Goal: Transaction & Acquisition: Subscribe to service/newsletter

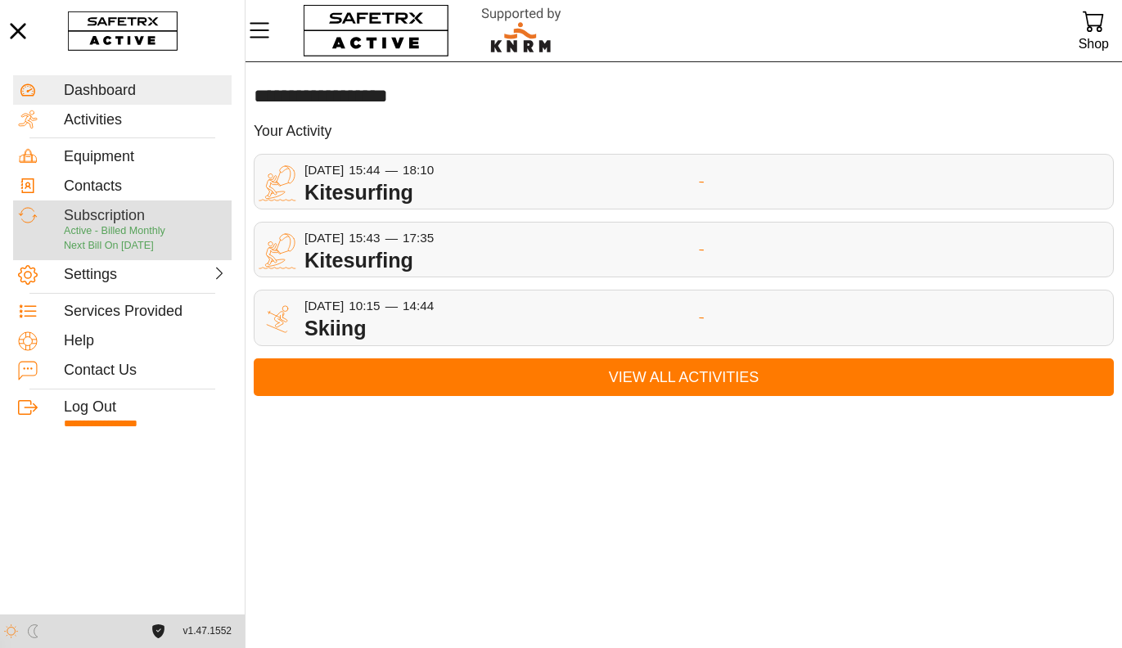
click at [161, 214] on div "Subscription" at bounding box center [145, 216] width 163 height 18
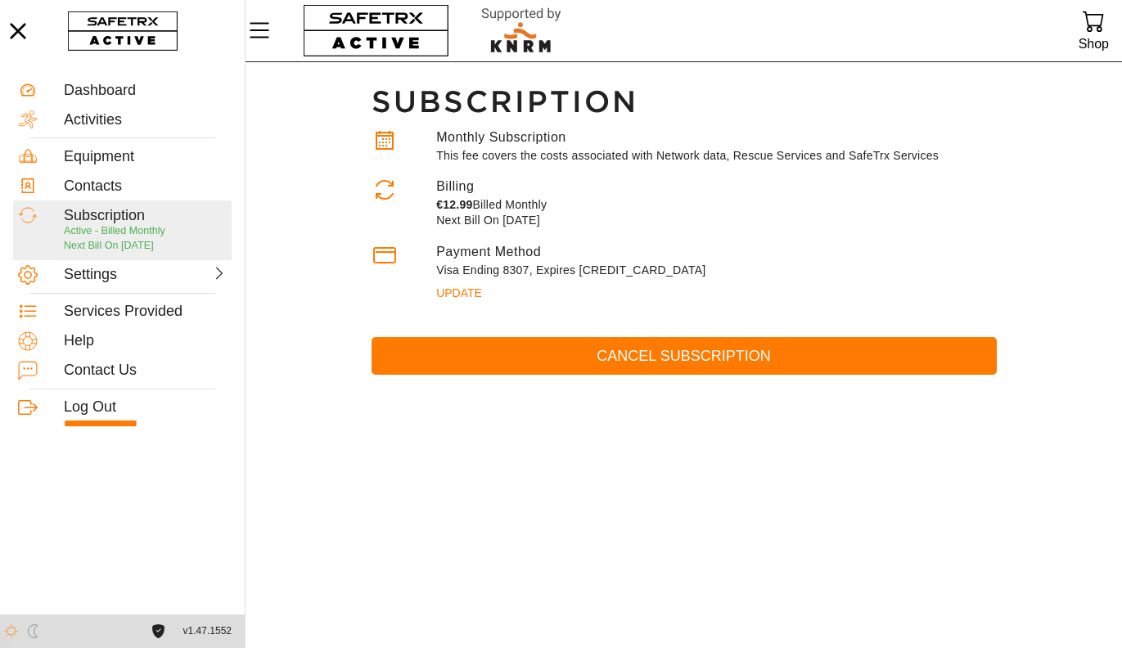
click at [583, 353] on span "Cancel Subscription" at bounding box center [684, 356] width 599 height 25
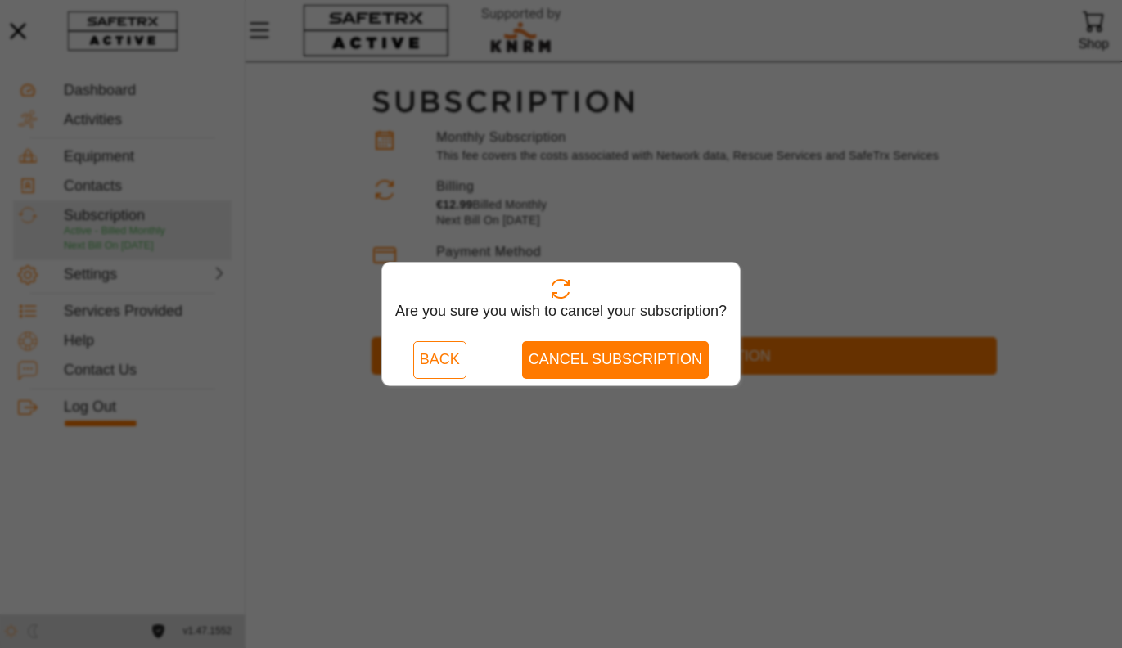
click at [593, 368] on span "Cancel Subscription" at bounding box center [615, 359] width 173 height 25
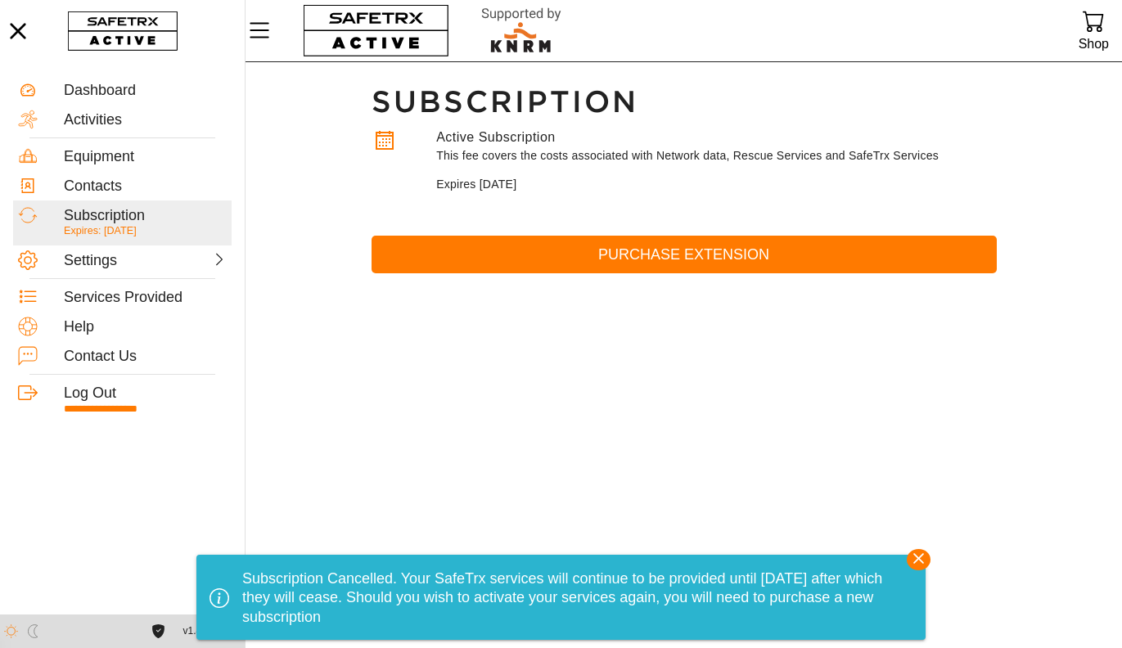
click at [683, 260] on span "Purchase Extension" at bounding box center [684, 254] width 599 height 25
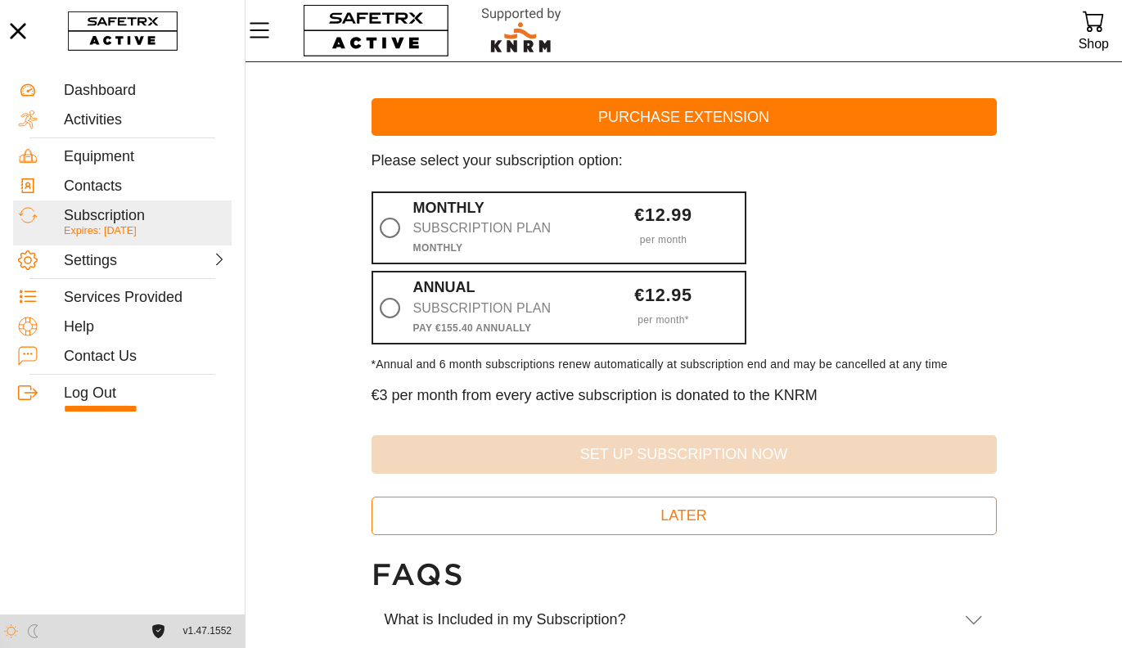
scroll to position [138, 0]
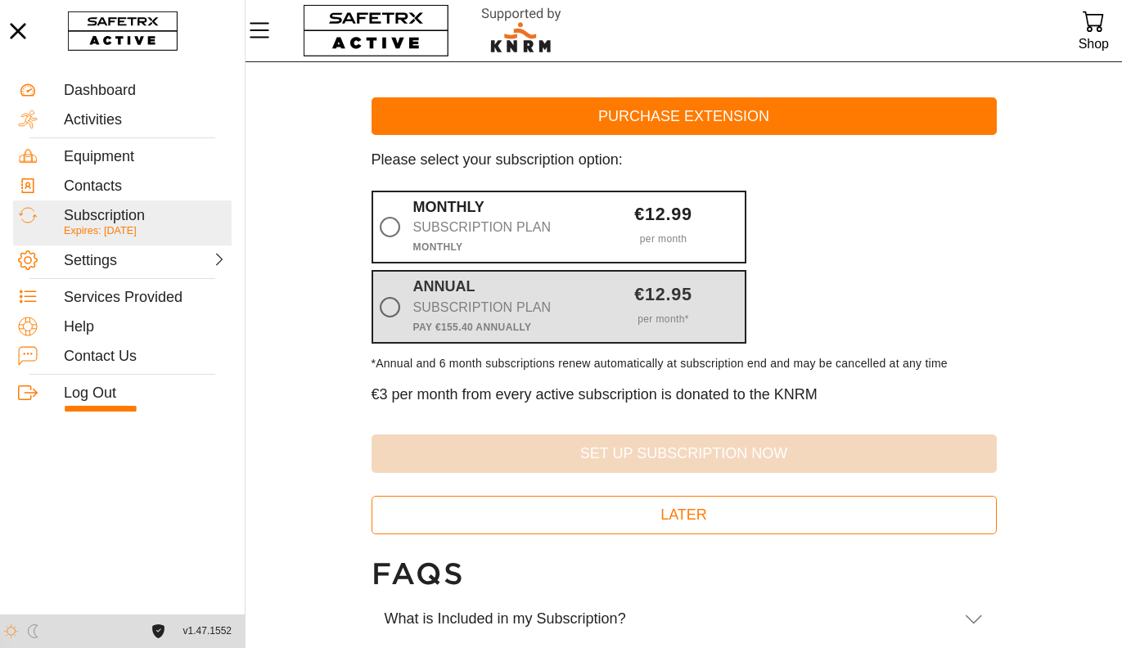
click at [411, 309] on div at bounding box center [393, 306] width 40 height 57
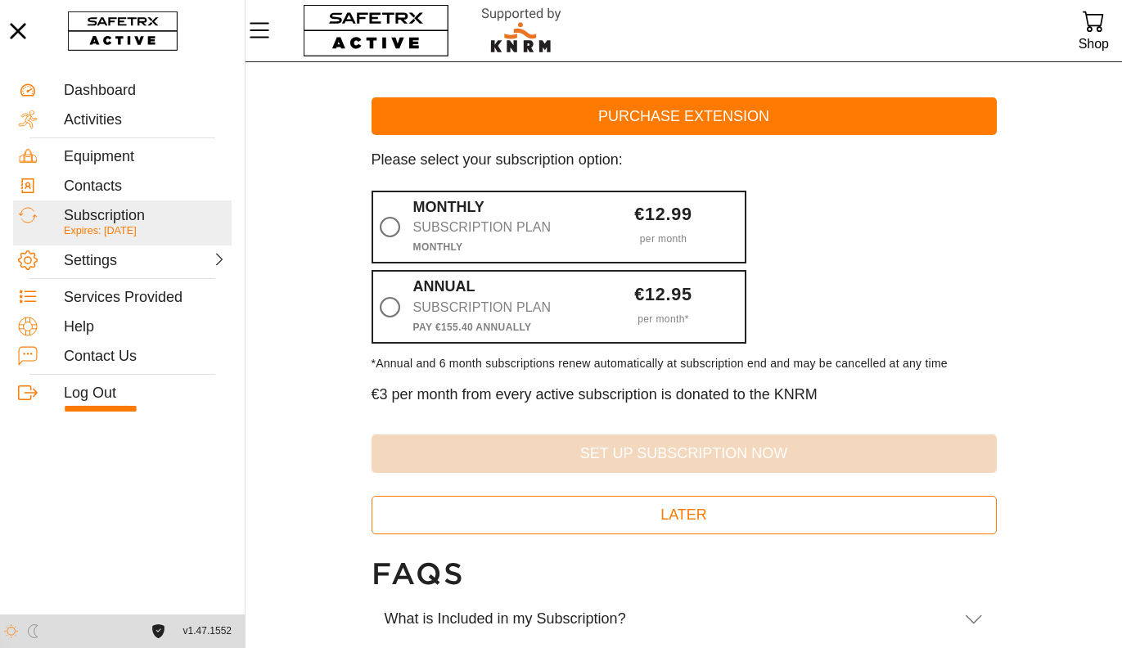
click at [0, 0] on input "Annual Subscription Plan Pay €155.40 Annually €12.95 per month *" at bounding box center [0, 0] width 0 height 0
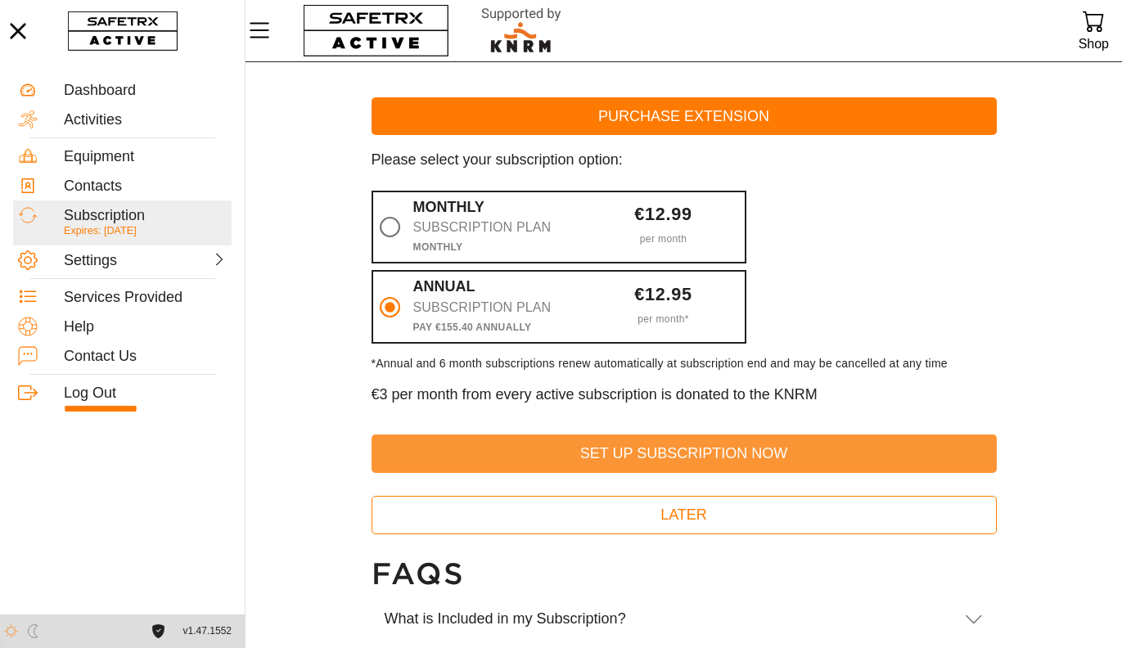
click at [517, 445] on span "Set Up Subscription Now" at bounding box center [684, 453] width 599 height 25
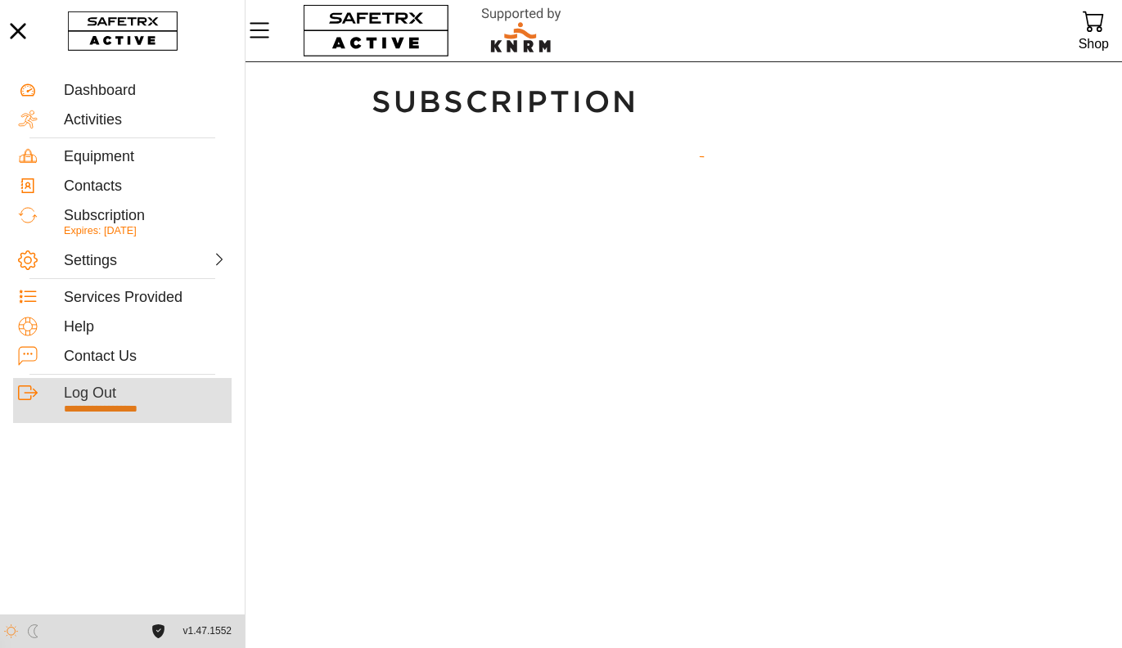
click at [90, 399] on div "Log Out" at bounding box center [145, 394] width 163 height 18
